Goal: Task Accomplishment & Management: Complete application form

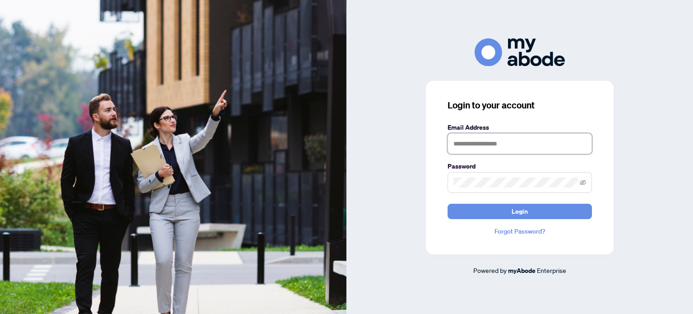
click at [473, 142] on input "text" at bounding box center [519, 143] width 144 height 21
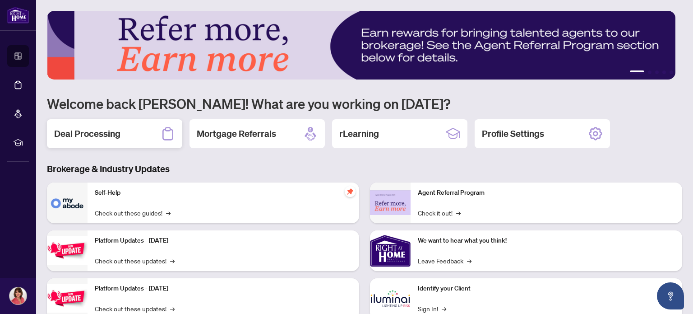
click at [92, 135] on h2 "Deal Processing" at bounding box center [87, 133] width 66 height 13
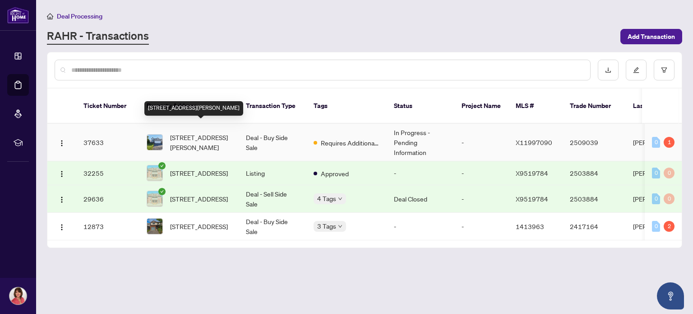
click at [213, 132] on span "[STREET_ADDRESS][PERSON_NAME]" at bounding box center [200, 142] width 61 height 20
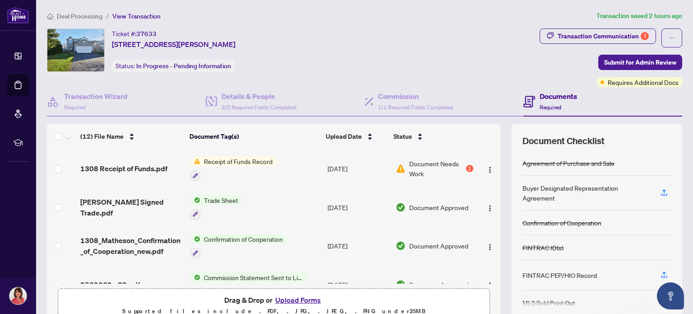
click at [251, 159] on span "Receipt of Funds Record" at bounding box center [238, 161] width 76 height 10
click at [420, 161] on span "Document Needs Work" at bounding box center [436, 168] width 55 height 20
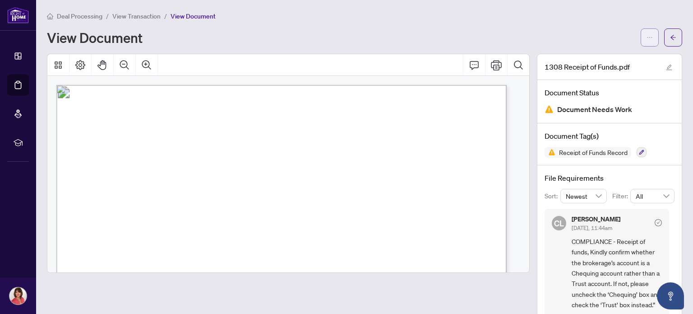
click at [646, 37] on icon "ellipsis" at bounding box center [649, 37] width 6 height 6
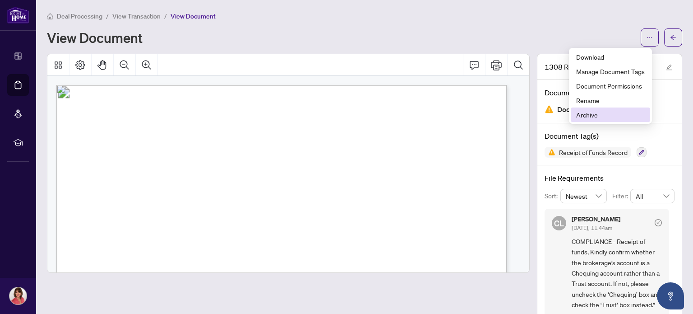
click at [592, 114] on span "Archive" at bounding box center [610, 115] width 69 height 10
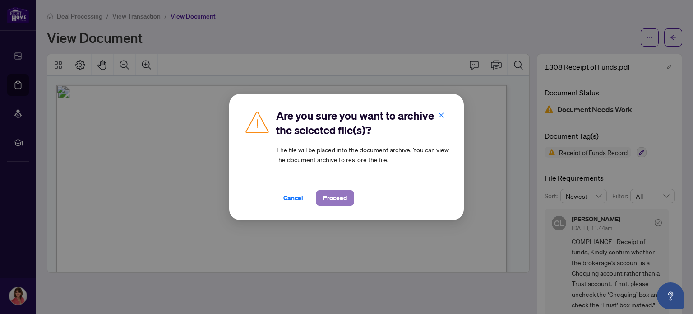
click at [332, 198] on span "Proceed" at bounding box center [335, 197] width 24 height 14
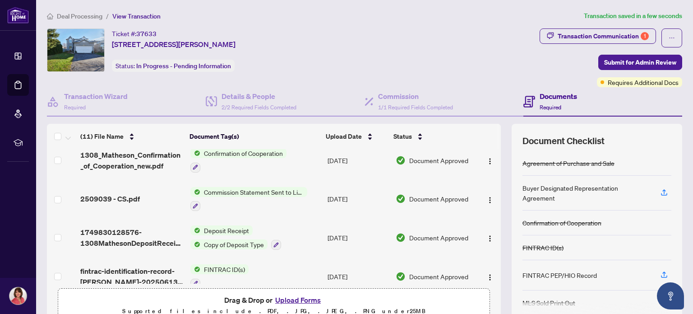
scroll to position [90, 0]
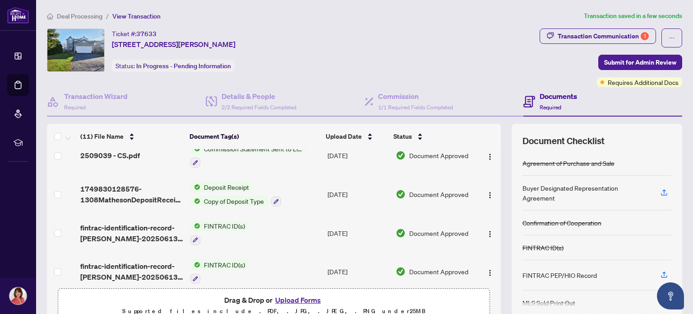
click at [303, 299] on button "Upload Forms" at bounding box center [297, 300] width 51 height 12
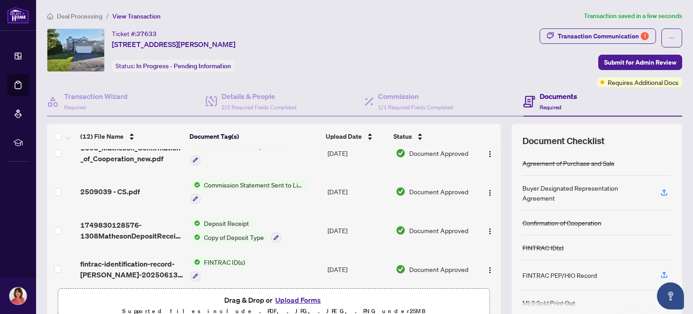
scroll to position [0, 0]
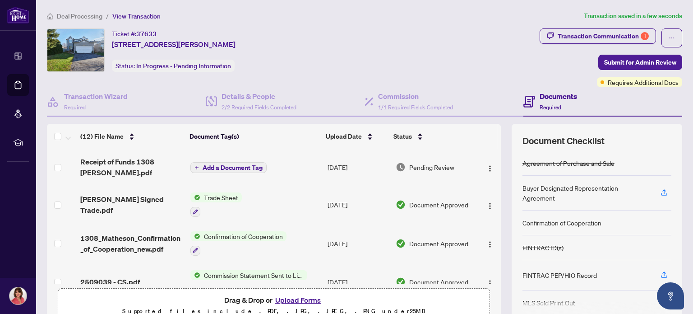
click at [233, 167] on span "Add a Document Tag" at bounding box center [233, 167] width 60 height 6
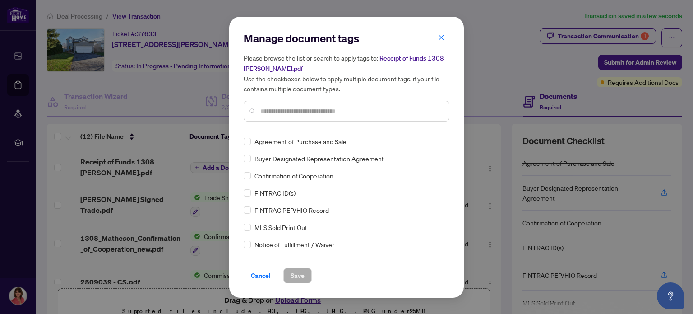
click at [290, 129] on div "Manage document tags Please browse the list or search to apply tags to: Receipt…" at bounding box center [347, 157] width 206 height 252
click at [300, 113] on input "text" at bounding box center [350, 111] width 181 height 10
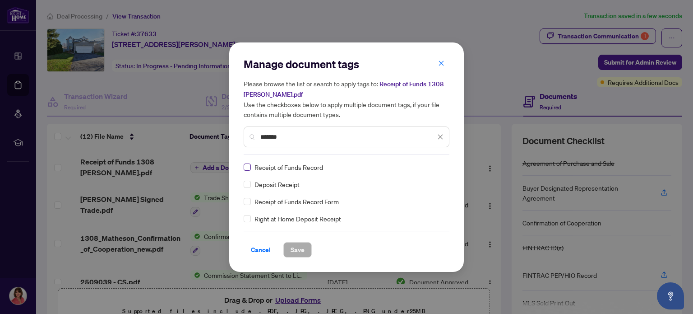
type input "*******"
click at [293, 249] on span "Save" at bounding box center [298, 249] width 14 height 14
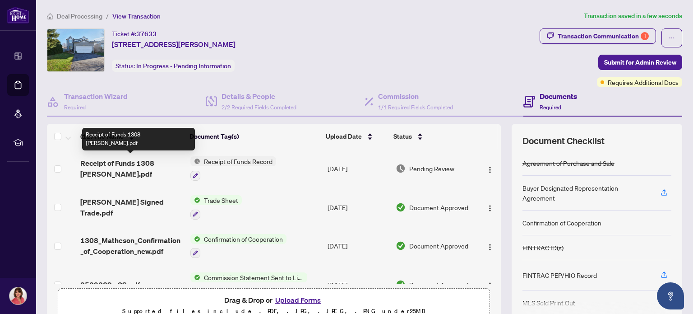
click at [110, 160] on span "Receipt of Funds 1308 [PERSON_NAME].pdf" at bounding box center [131, 168] width 102 height 22
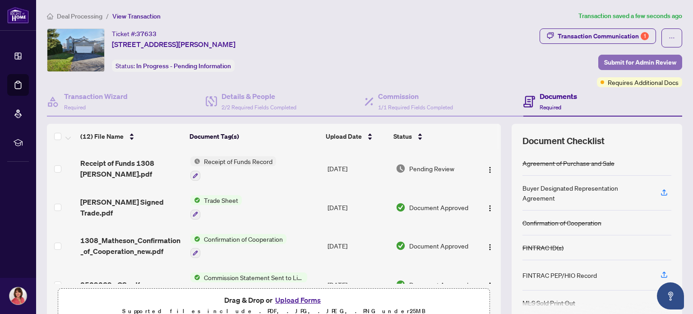
click at [642, 60] on span "Submit for Admin Review" at bounding box center [640, 62] width 72 height 14
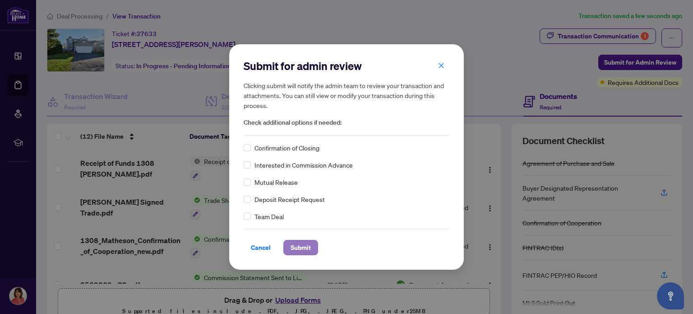
click at [297, 245] on span "Submit" at bounding box center [301, 247] width 20 height 14
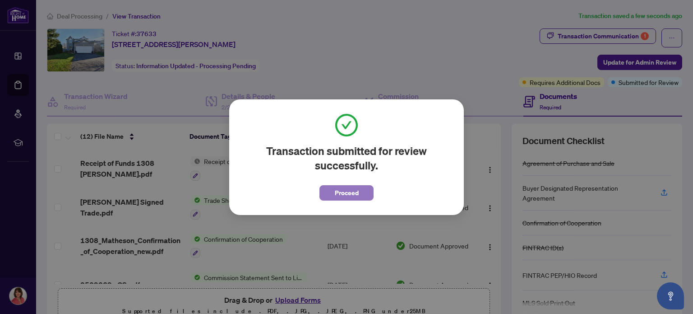
click at [333, 194] on button "Proceed" at bounding box center [346, 192] width 54 height 15
